Goal: Find specific page/section: Find specific page/section

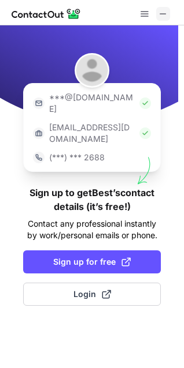
click at [166, 15] on span at bounding box center [162, 13] width 9 height 9
